Goal: Obtain resource: Obtain resource

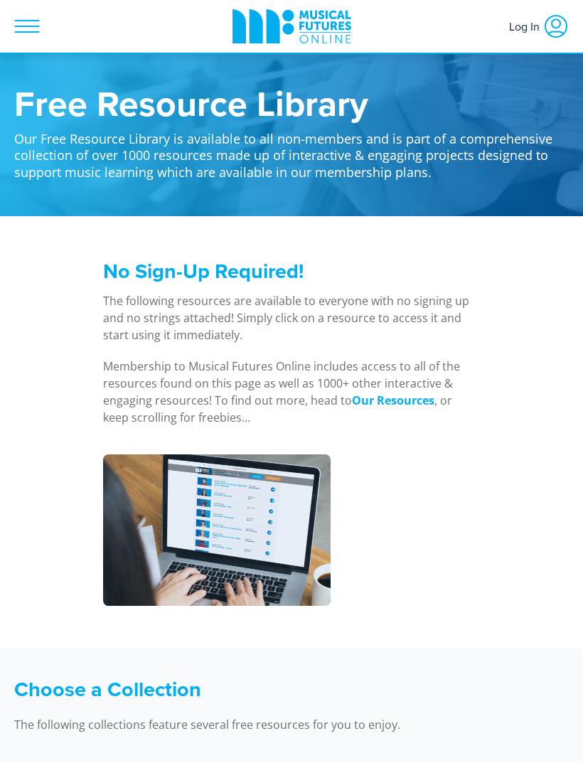
scroll to position [381, 0]
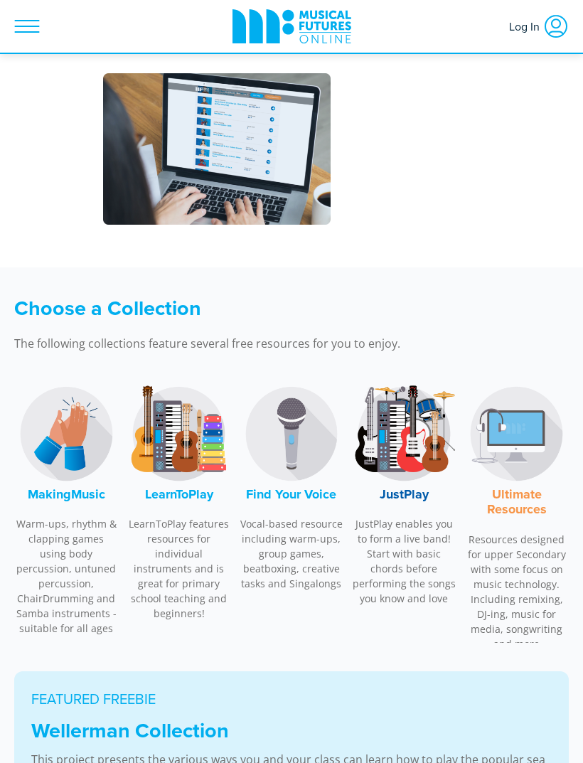
click at [413, 497] on font "JustPlay" at bounding box center [403, 494] width 49 height 18
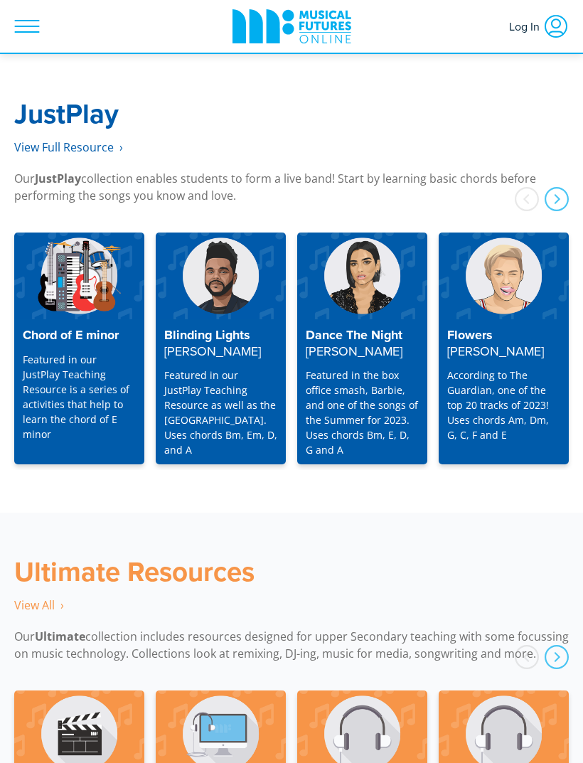
scroll to position [4317, 0]
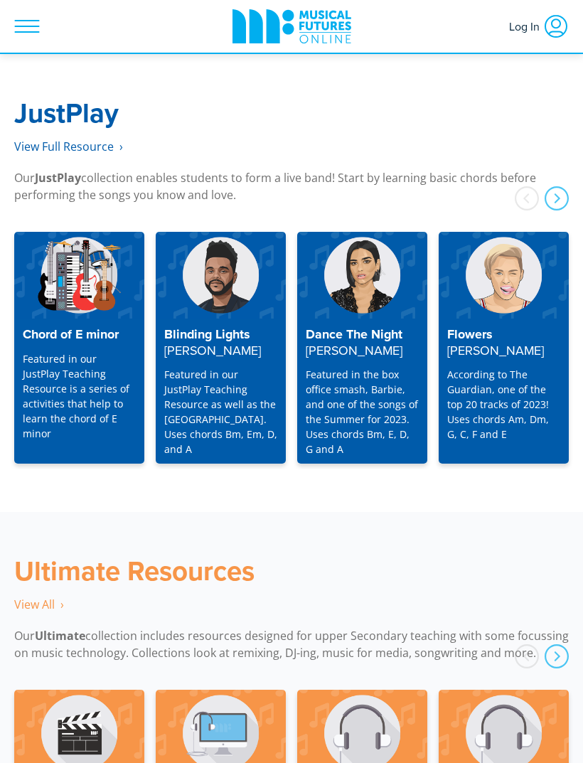
click at [551, 186] on div "next" at bounding box center [556, 198] width 24 height 24
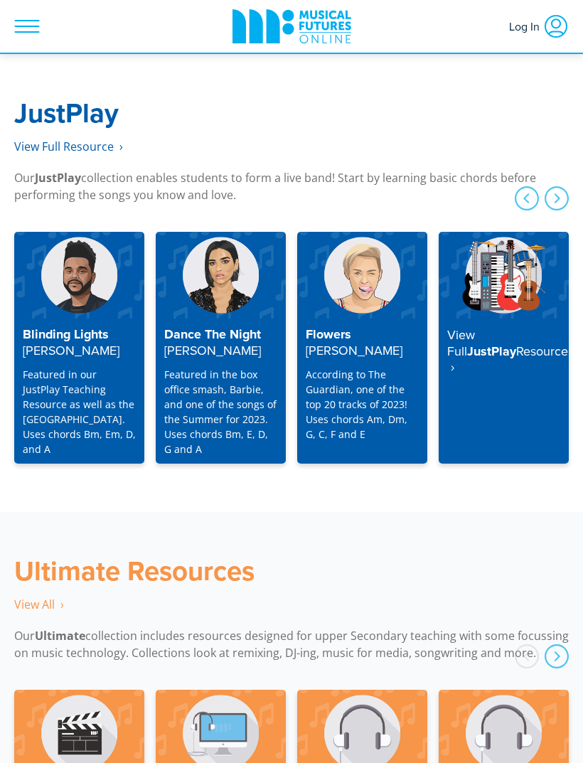
click at [530, 186] on div "prev" at bounding box center [527, 198] width 24 height 24
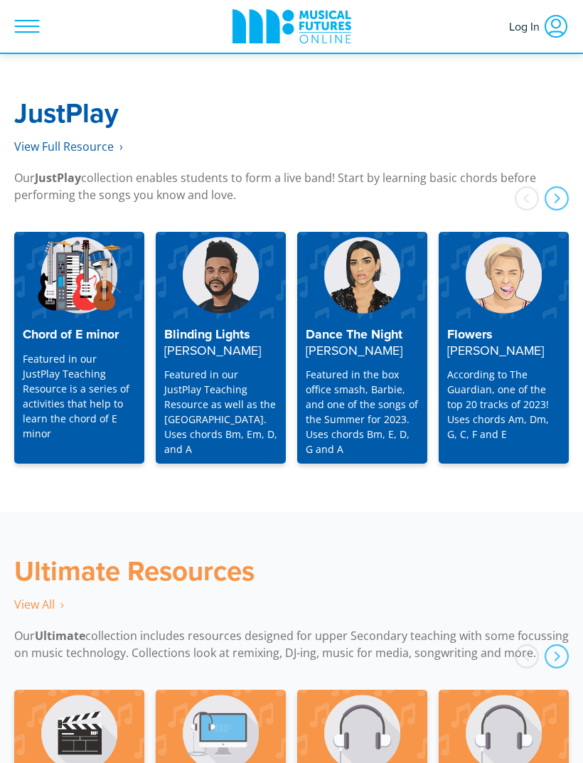
click at [521, 186] on div "prev" at bounding box center [527, 198] width 24 height 24
click at [234, 367] on p "Featured in our JustPlay Teaching Resource as well as the Playalong Library. Us…" at bounding box center [220, 412] width 113 height 90
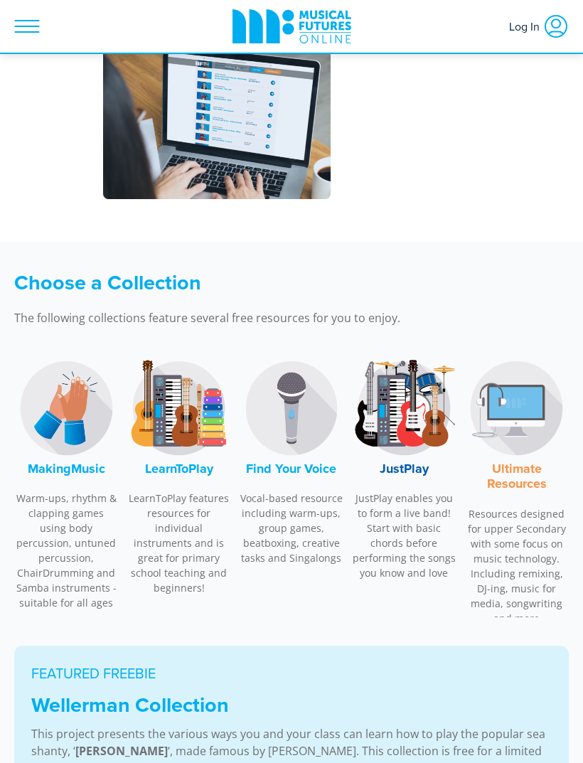
scroll to position [407, 0]
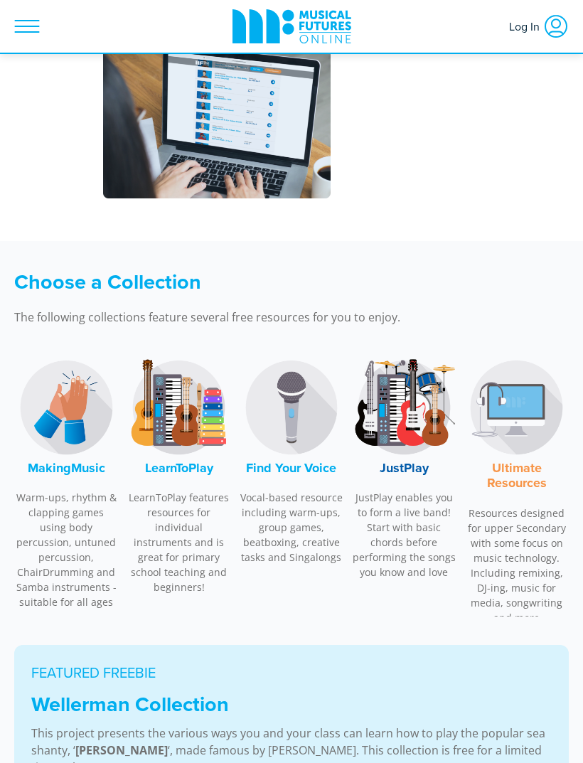
click at [411, 416] on img at bounding box center [404, 407] width 104 height 107
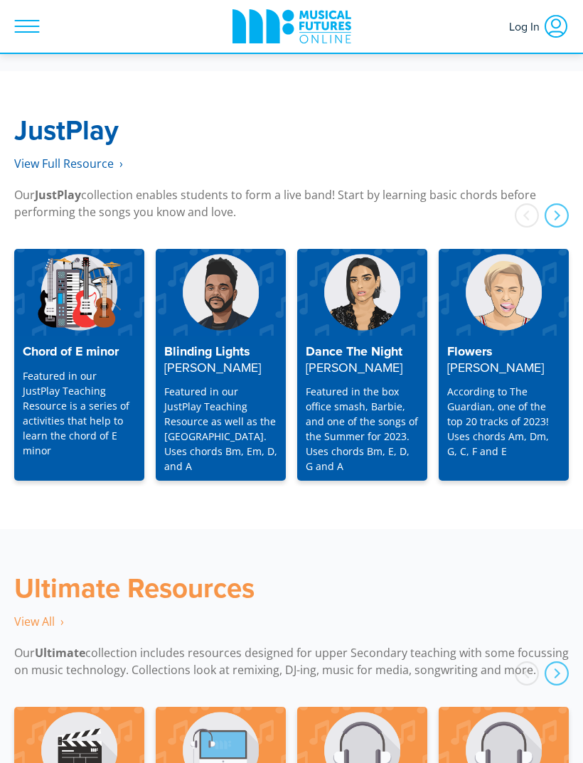
scroll to position [4317, 0]
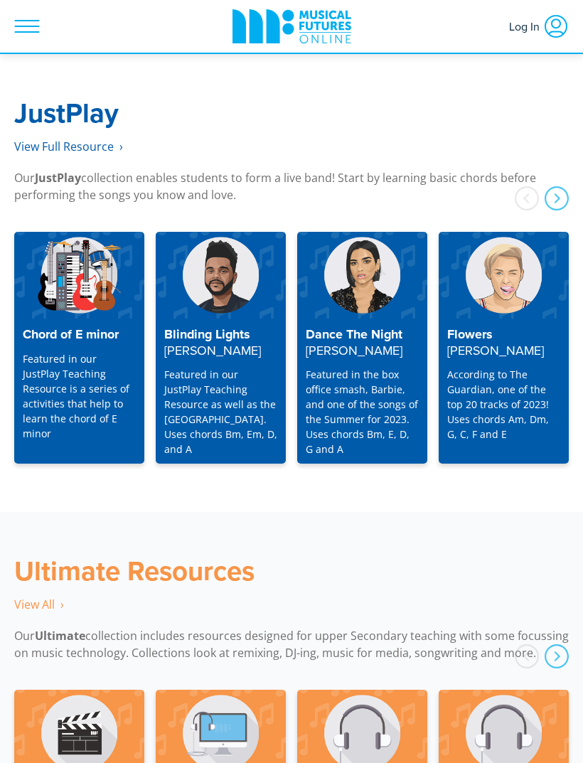
click at [481, 341] on strong "[PERSON_NAME]" at bounding box center [495, 350] width 97 height 18
click at [518, 241] on img at bounding box center [503, 275] width 130 height 87
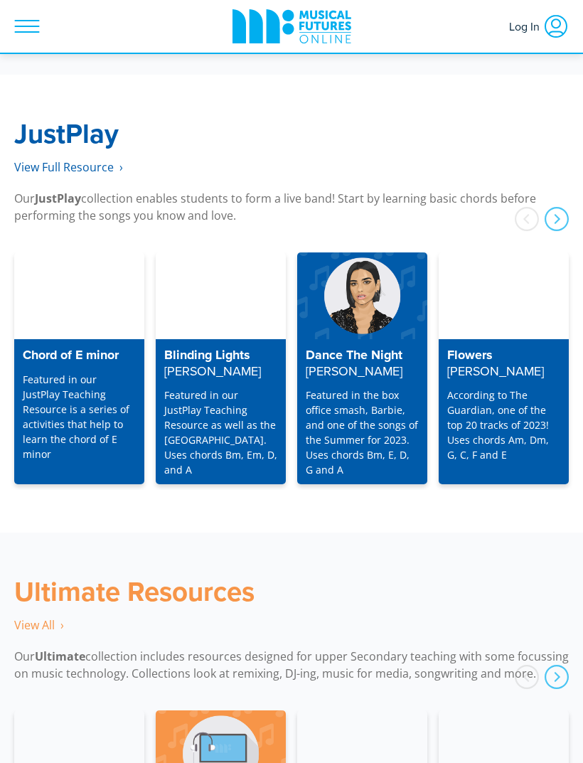
scroll to position [4305, 0]
